Goal: Check status: Check status

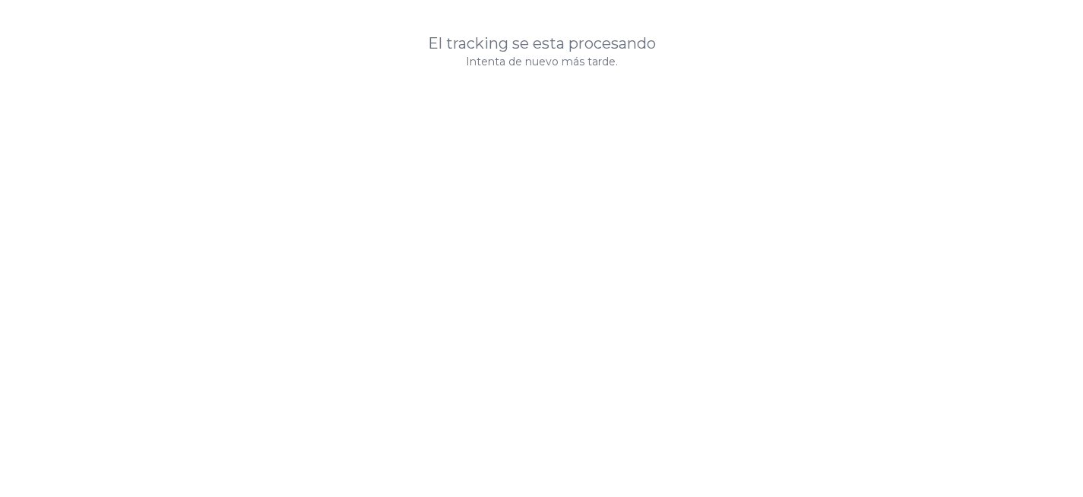
scroll to position [125, 0]
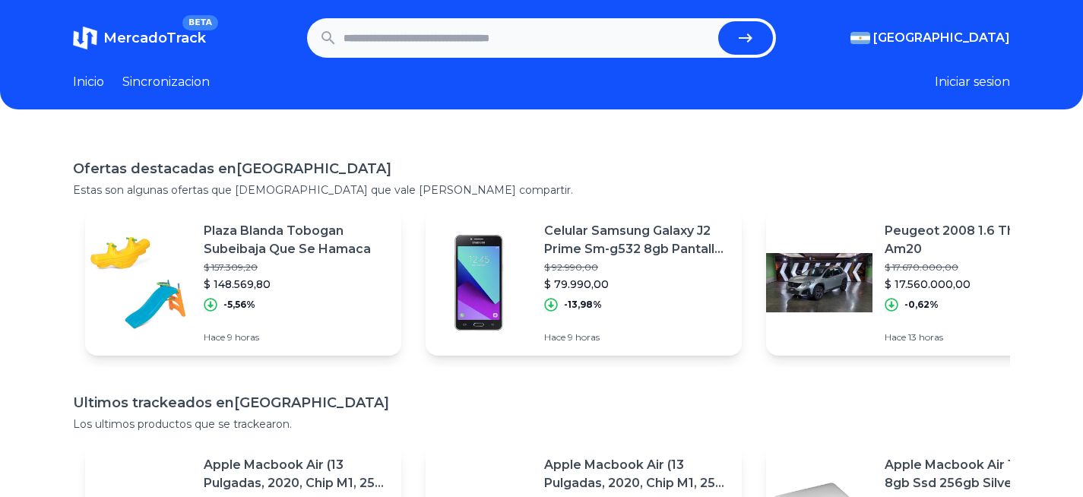
paste input "**********"
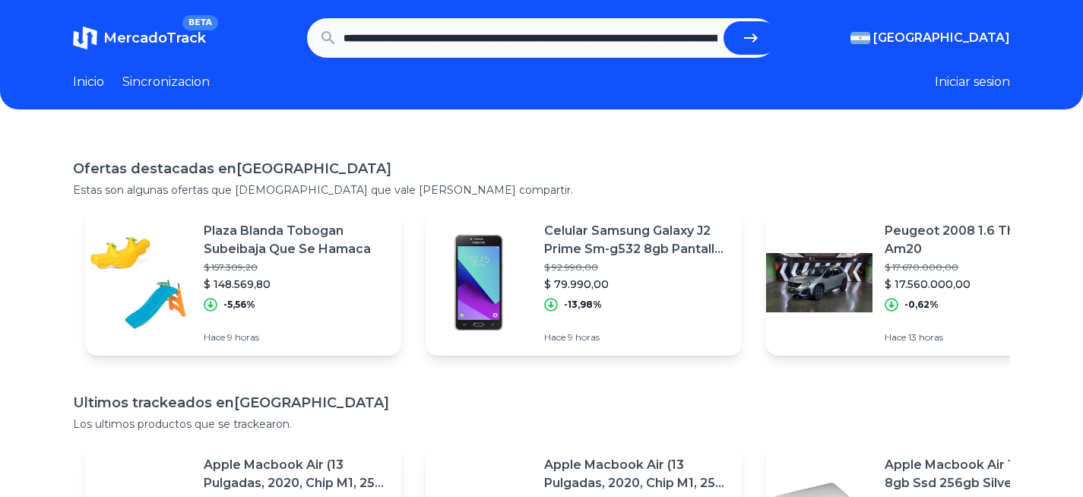
click at [748, 44] on icon "submit" at bounding box center [751, 38] width 18 height 18
type input "**********"
